Goal: Task Accomplishment & Management: Use online tool/utility

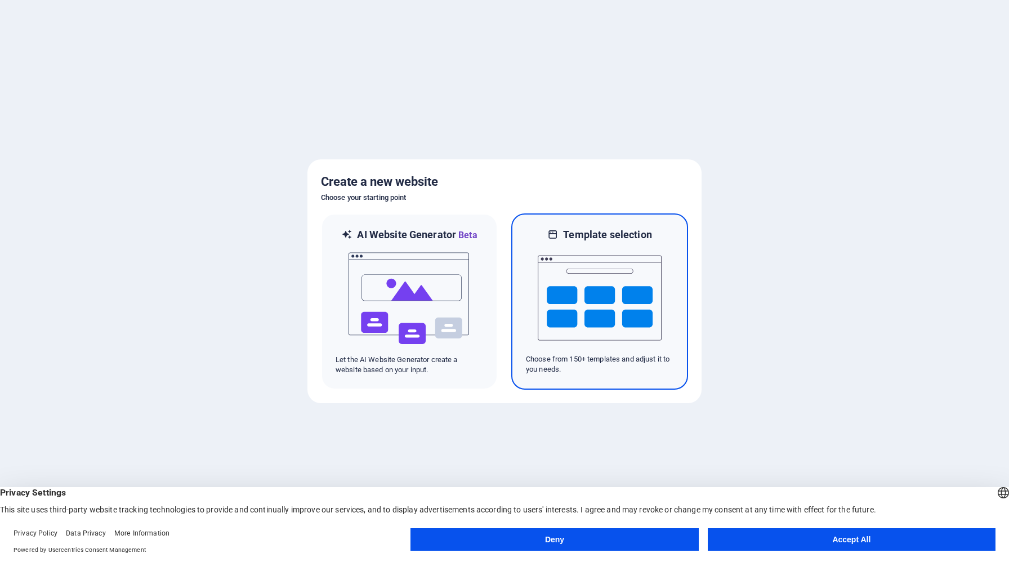
click at [629, 288] on img at bounding box center [600, 298] width 124 height 113
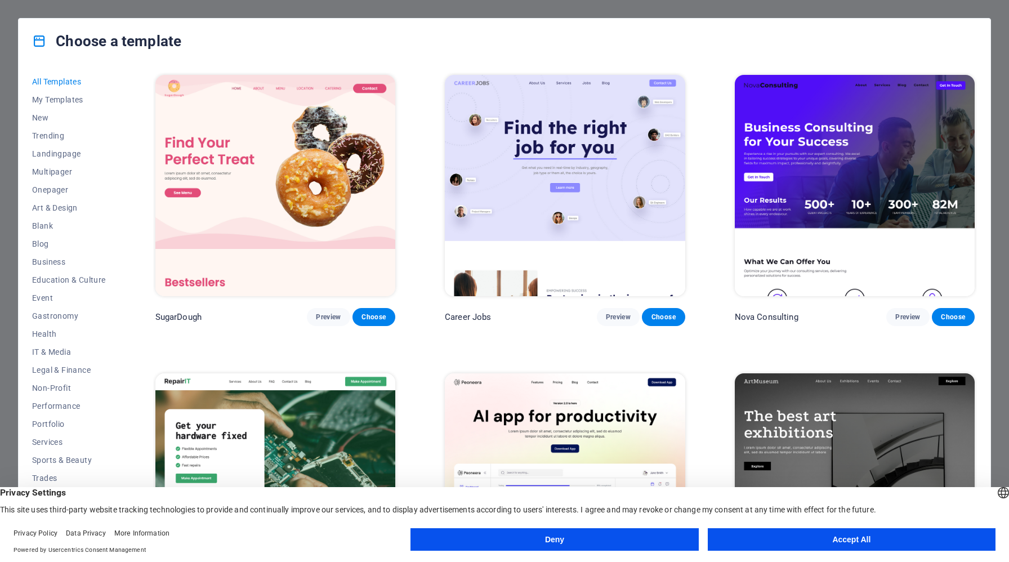
click at [274, 194] on img at bounding box center [275, 185] width 240 height 221
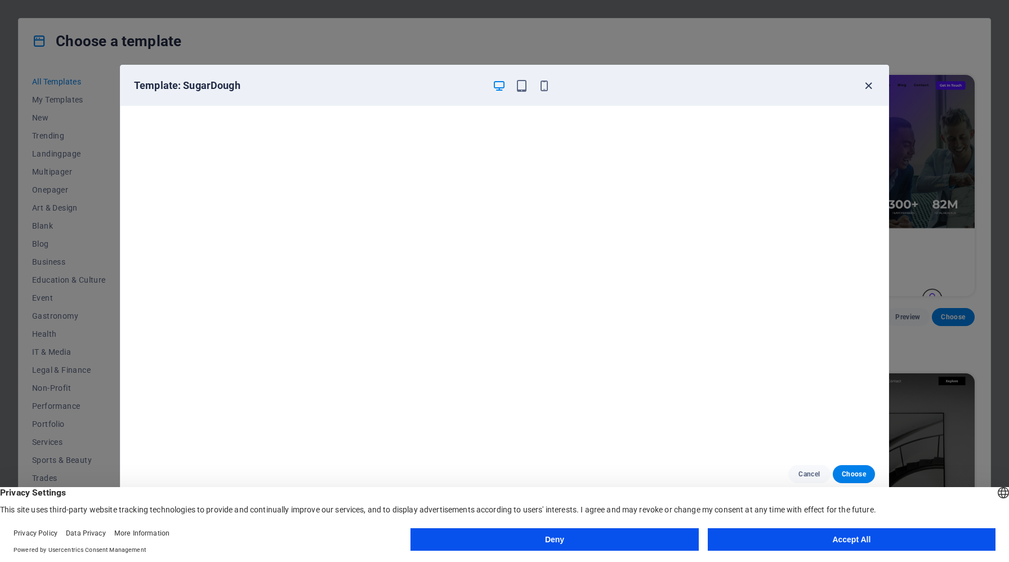
click at [872, 81] on icon "button" at bounding box center [868, 85] width 13 height 13
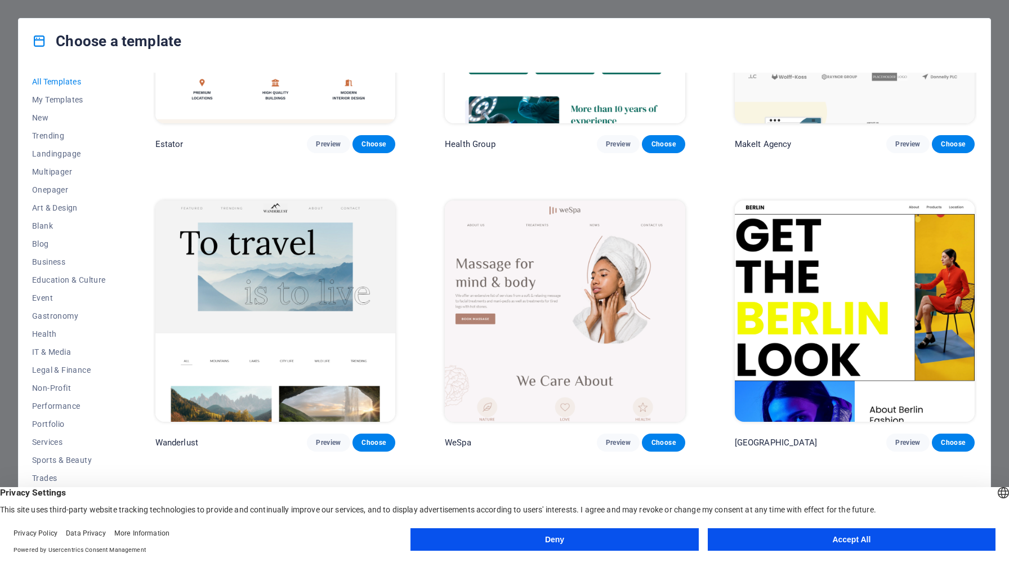
scroll to position [3203, 0]
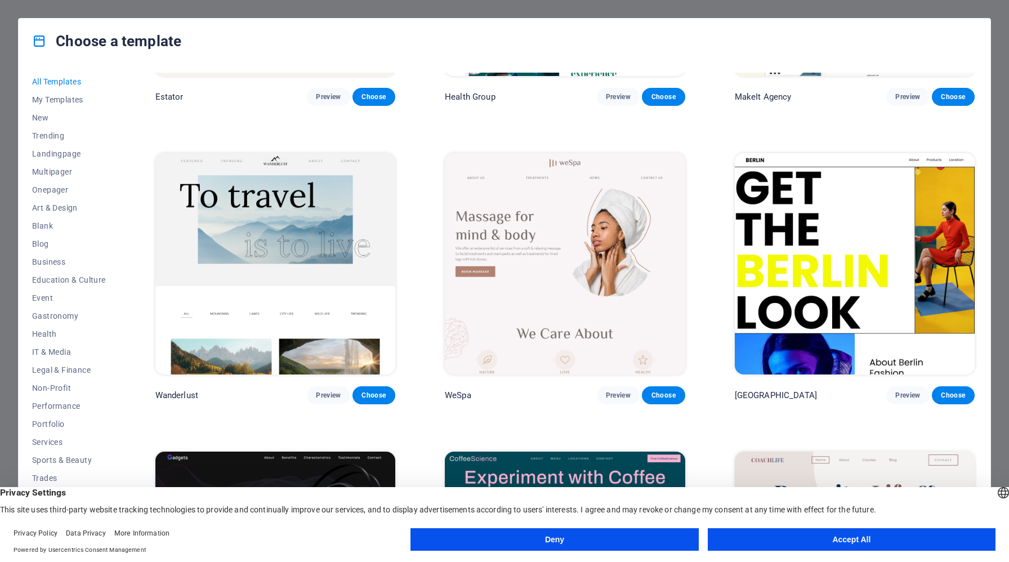
click at [672, 541] on button "Deny" at bounding box center [554, 539] width 288 height 23
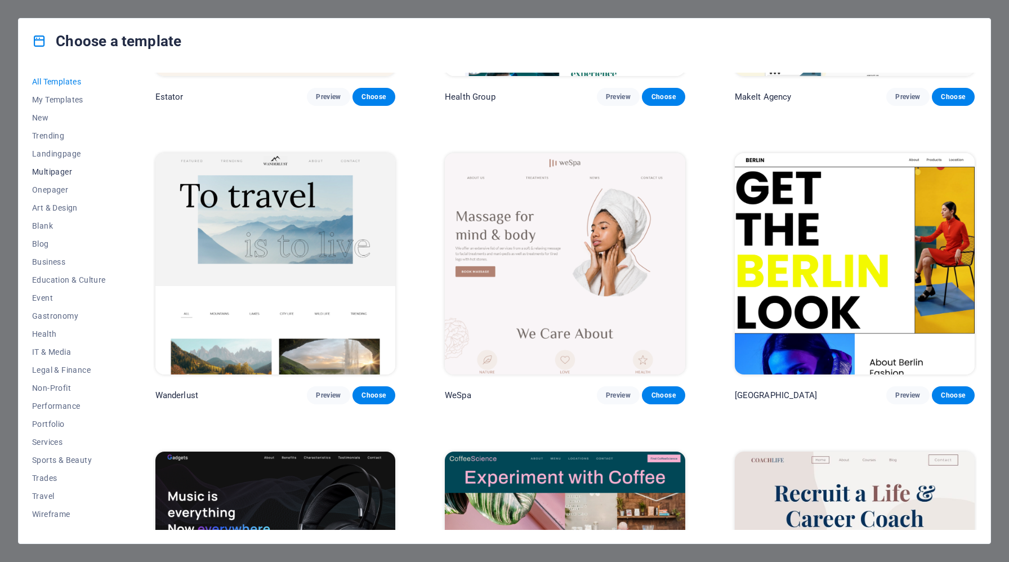
click at [59, 172] on span "Multipager" at bounding box center [69, 171] width 74 height 9
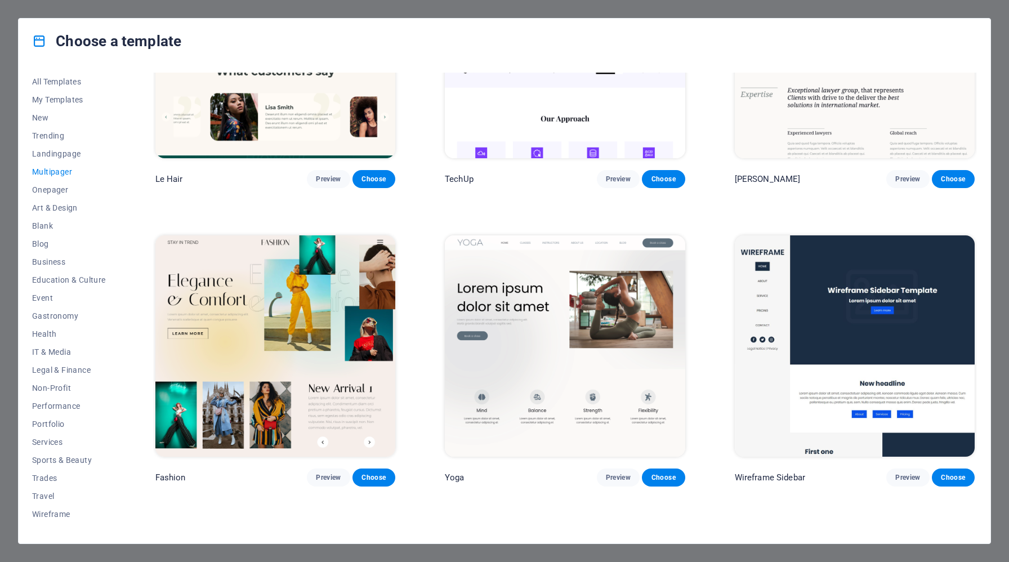
scroll to position [2949, 0]
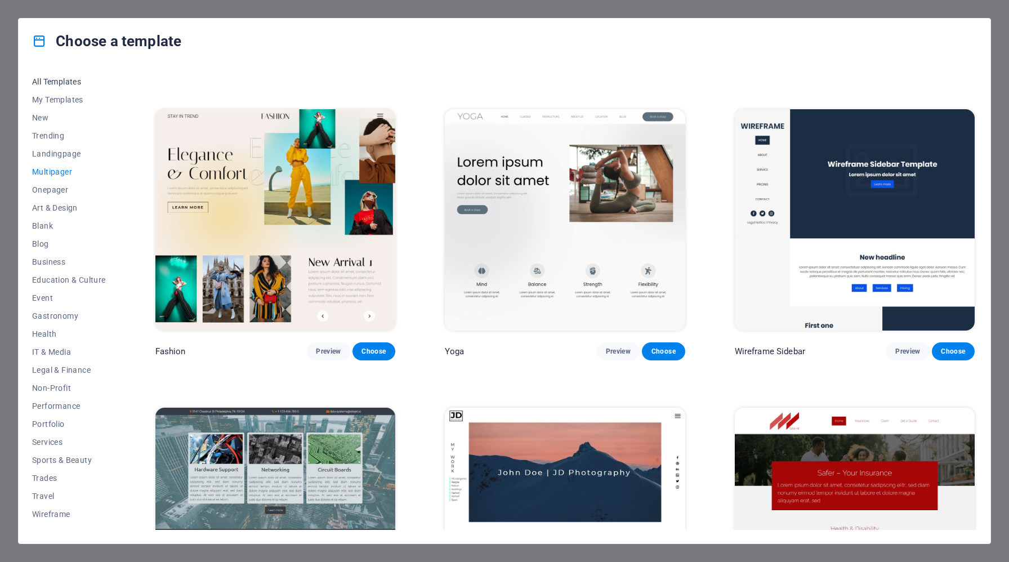
click at [69, 83] on span "All Templates" at bounding box center [69, 81] width 74 height 9
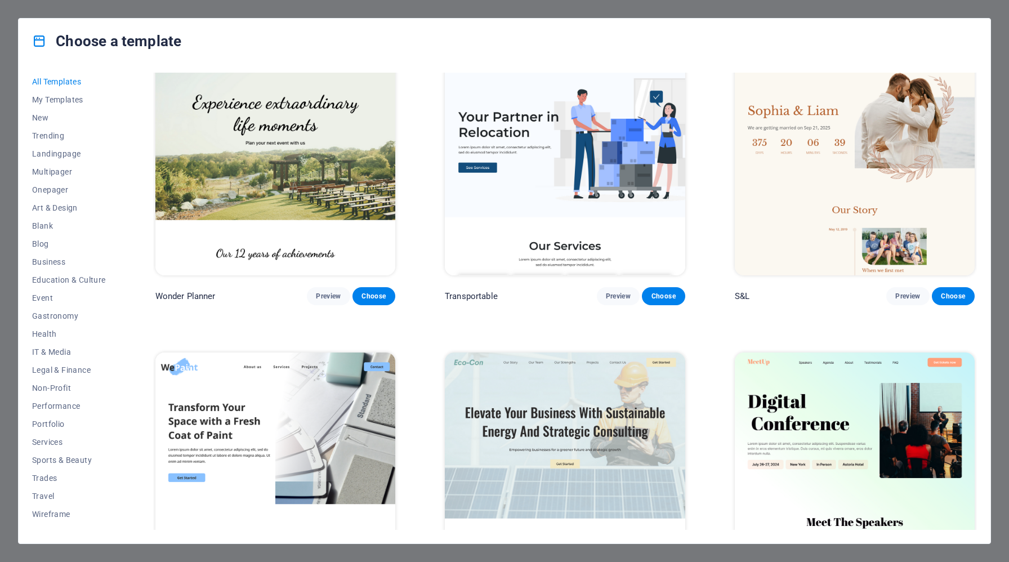
scroll to position [0, 0]
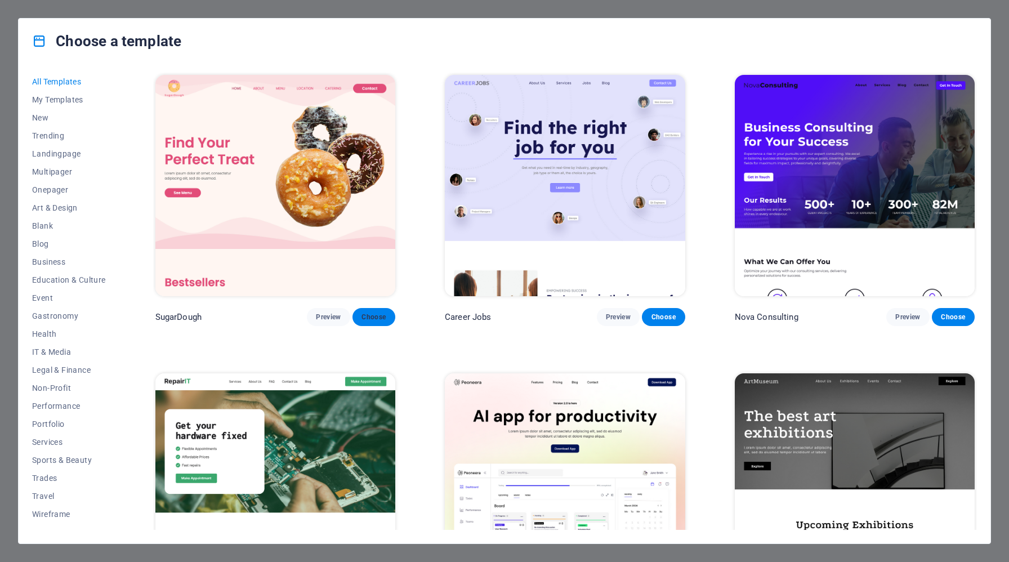
click at [378, 315] on span "Choose" at bounding box center [373, 316] width 25 height 9
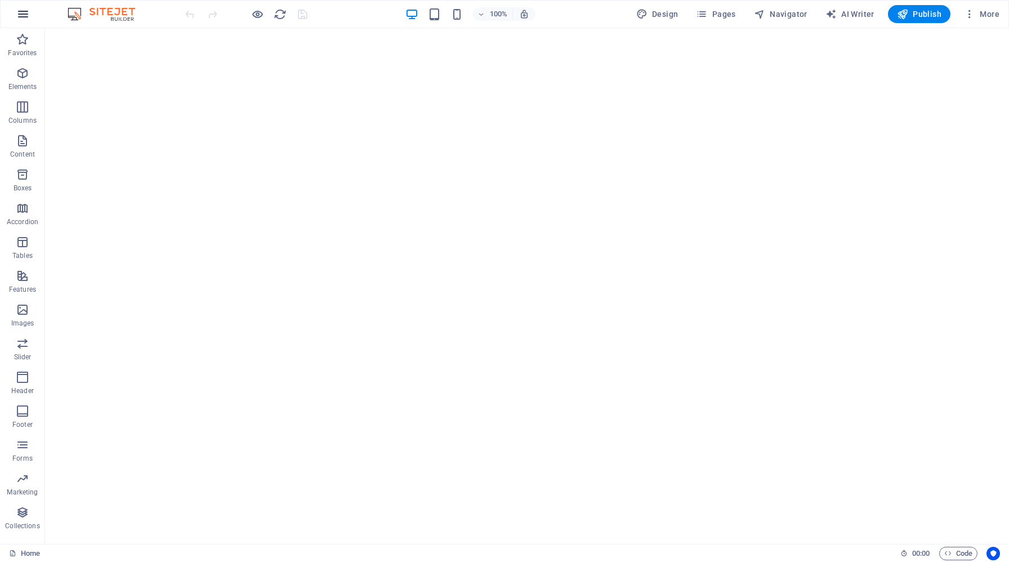
click at [23, 11] on icon "button" at bounding box center [23, 14] width 14 height 14
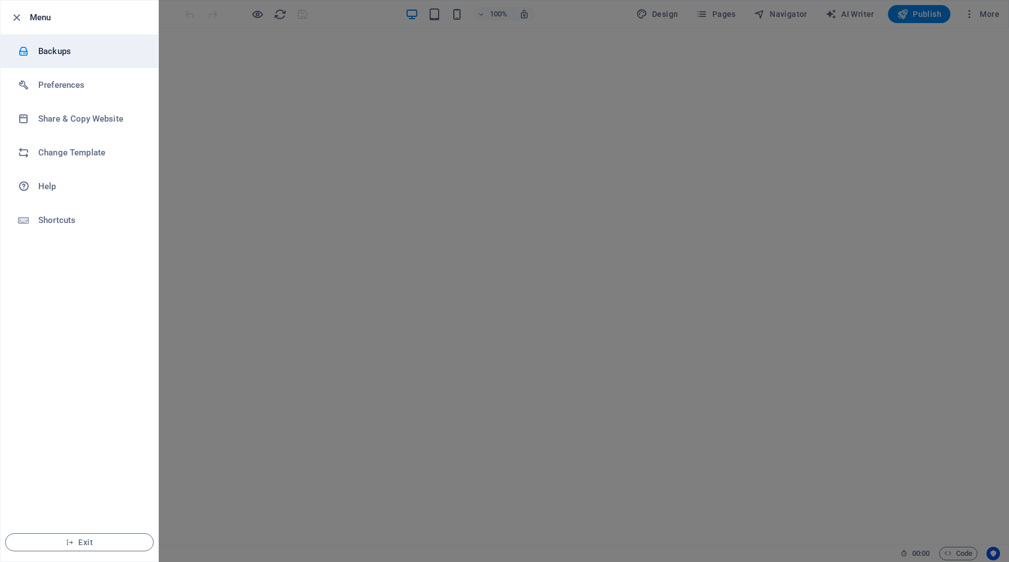
click at [54, 65] on li "Backups" at bounding box center [80, 51] width 158 height 34
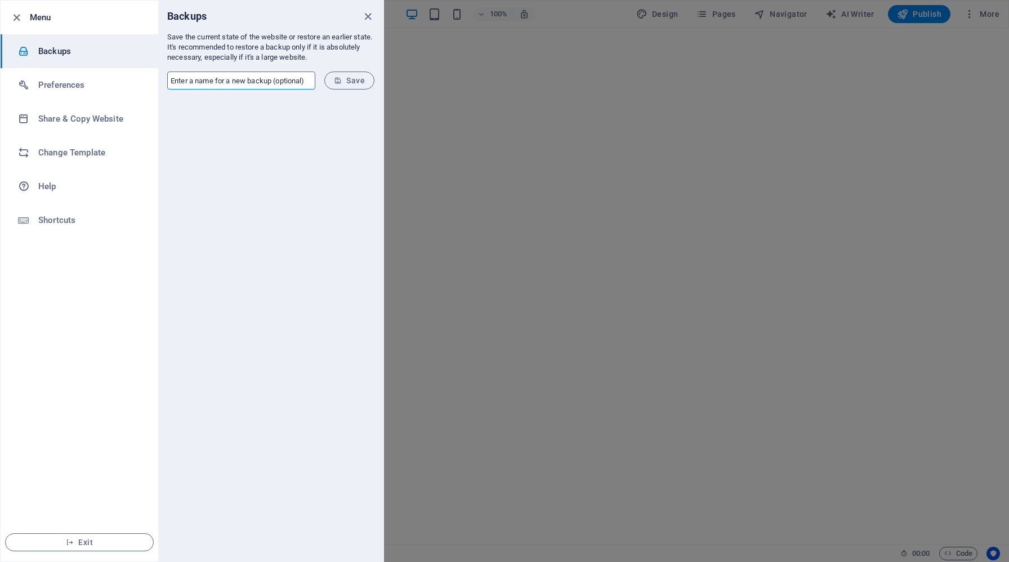
click at [224, 78] on input "text" at bounding box center [241, 81] width 148 height 18
click at [121, 126] on li "Share & Copy Website" at bounding box center [80, 119] width 158 height 34
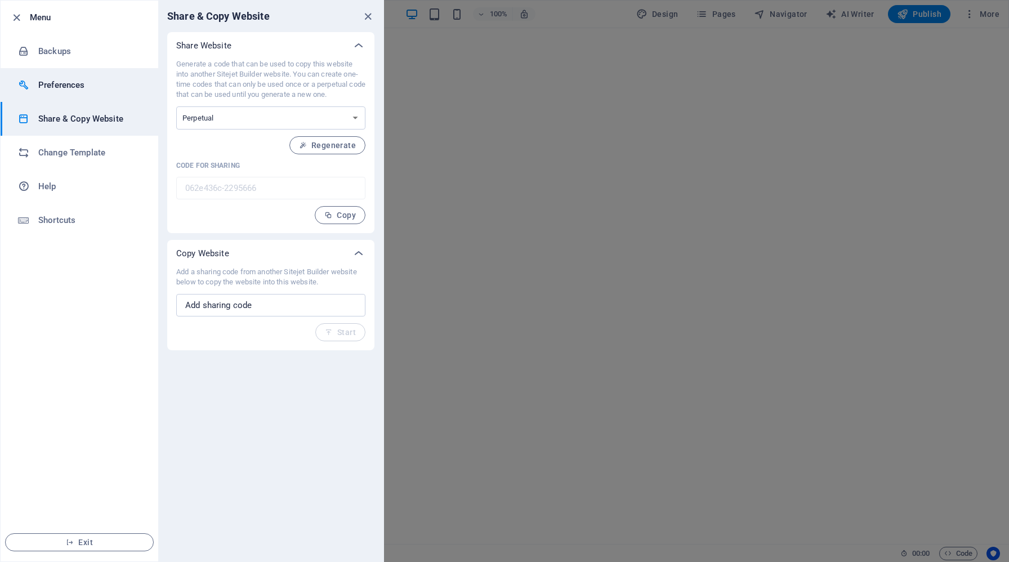
click at [99, 79] on h6 "Preferences" at bounding box center [90, 85] width 104 height 14
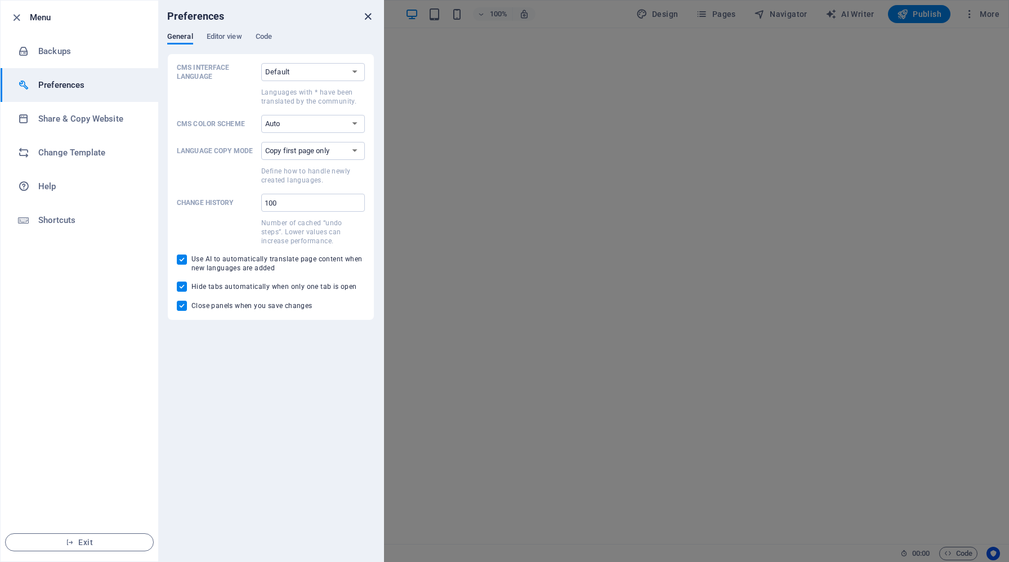
click at [362, 13] on icon "close" at bounding box center [367, 16] width 13 height 13
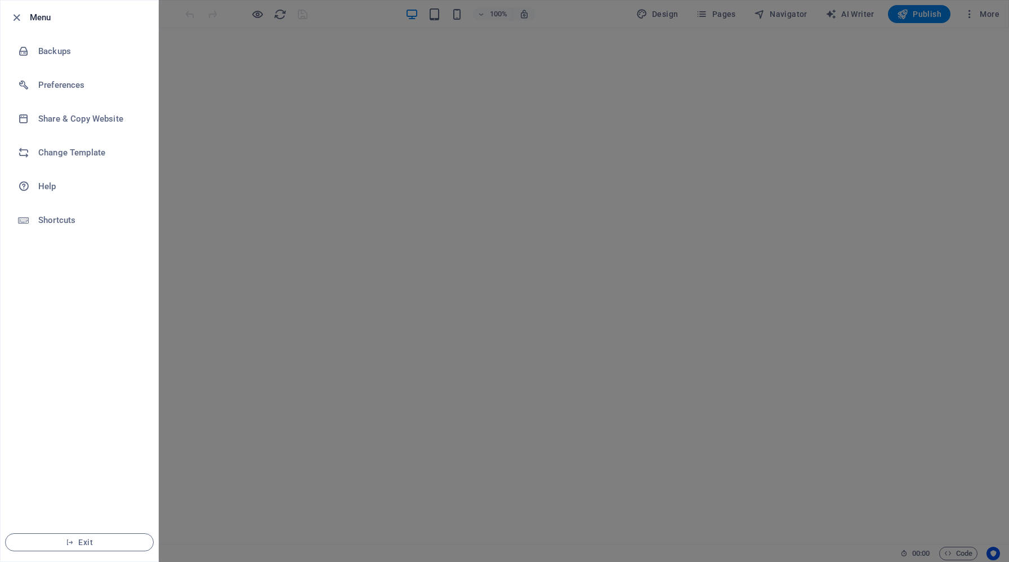
click at [432, 189] on div at bounding box center [504, 281] width 1009 height 562
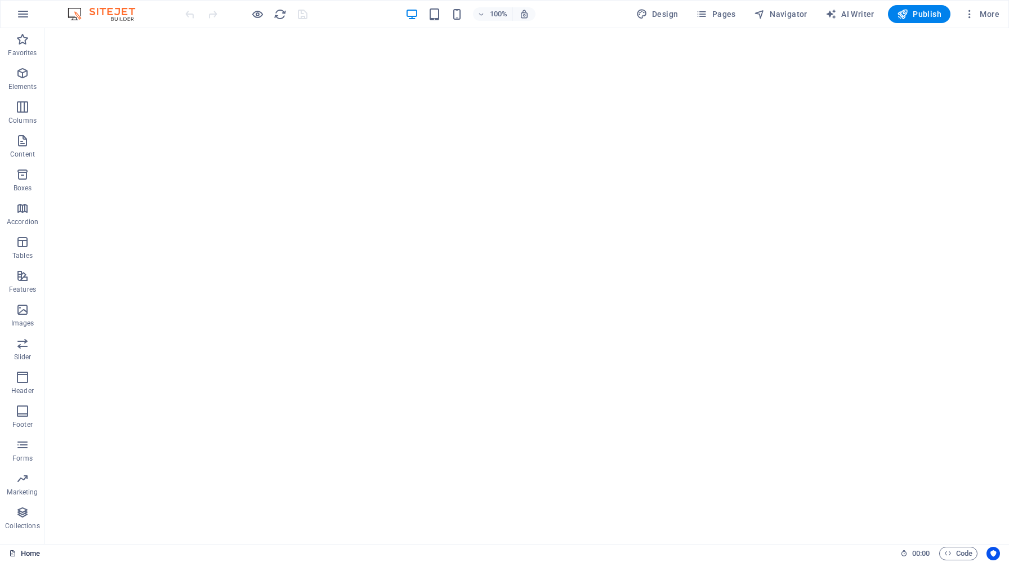
click at [19, 557] on link "Home" at bounding box center [24, 554] width 31 height 14
